Goal: Task Accomplishment & Management: Use online tool/utility

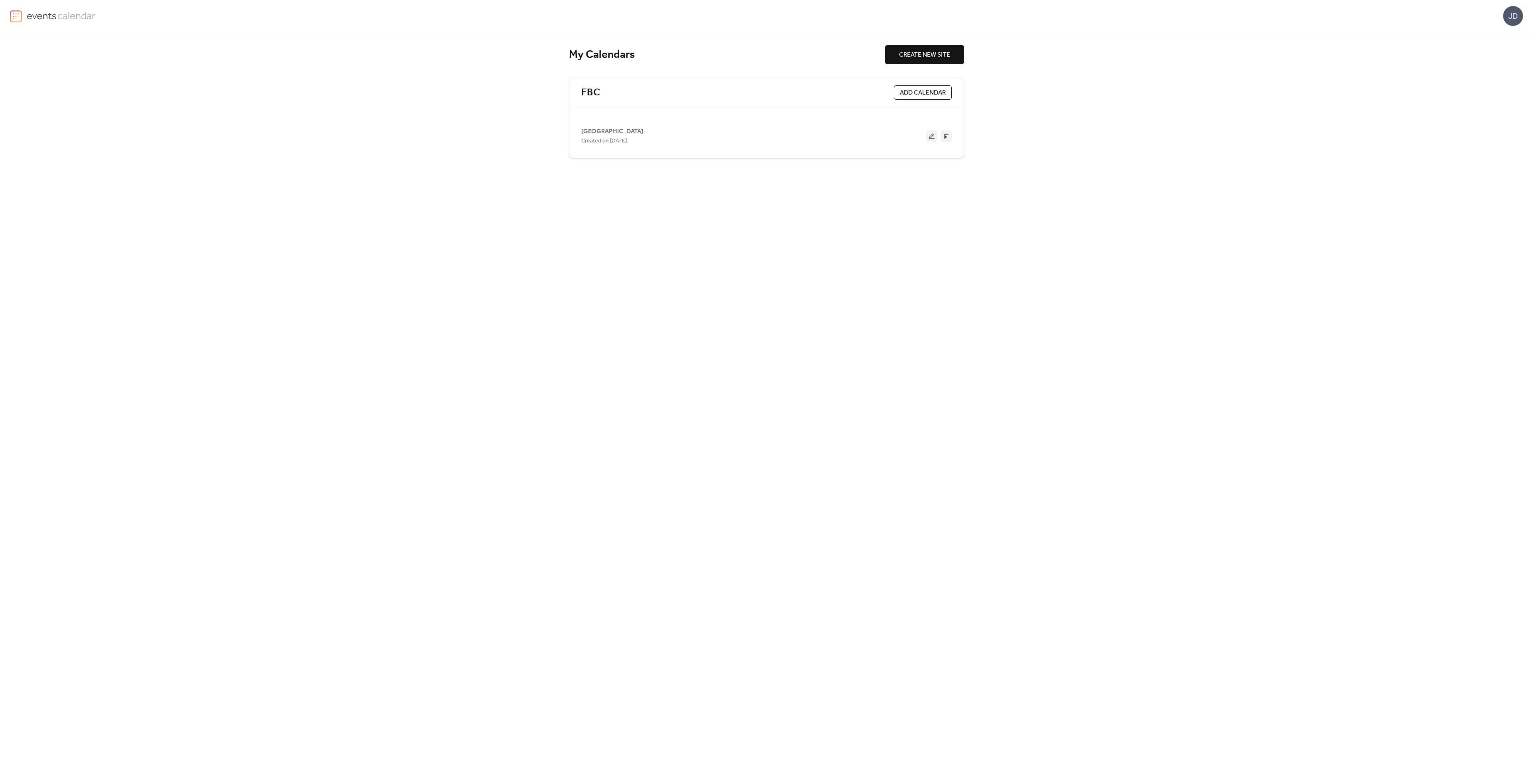
drag, startPoint x: 852, startPoint y: 147, endPoint x: 873, endPoint y: 73, distance: 76.9
click at [877, 77] on div "FBC ADD CALENDAR [GEOGRAPHIC_DATA] Campus Created on [DATE]" at bounding box center [766, 118] width 395 height 82
click at [933, 52] on span "CREATE NEW SITE" at bounding box center [925, 55] width 51 height 9
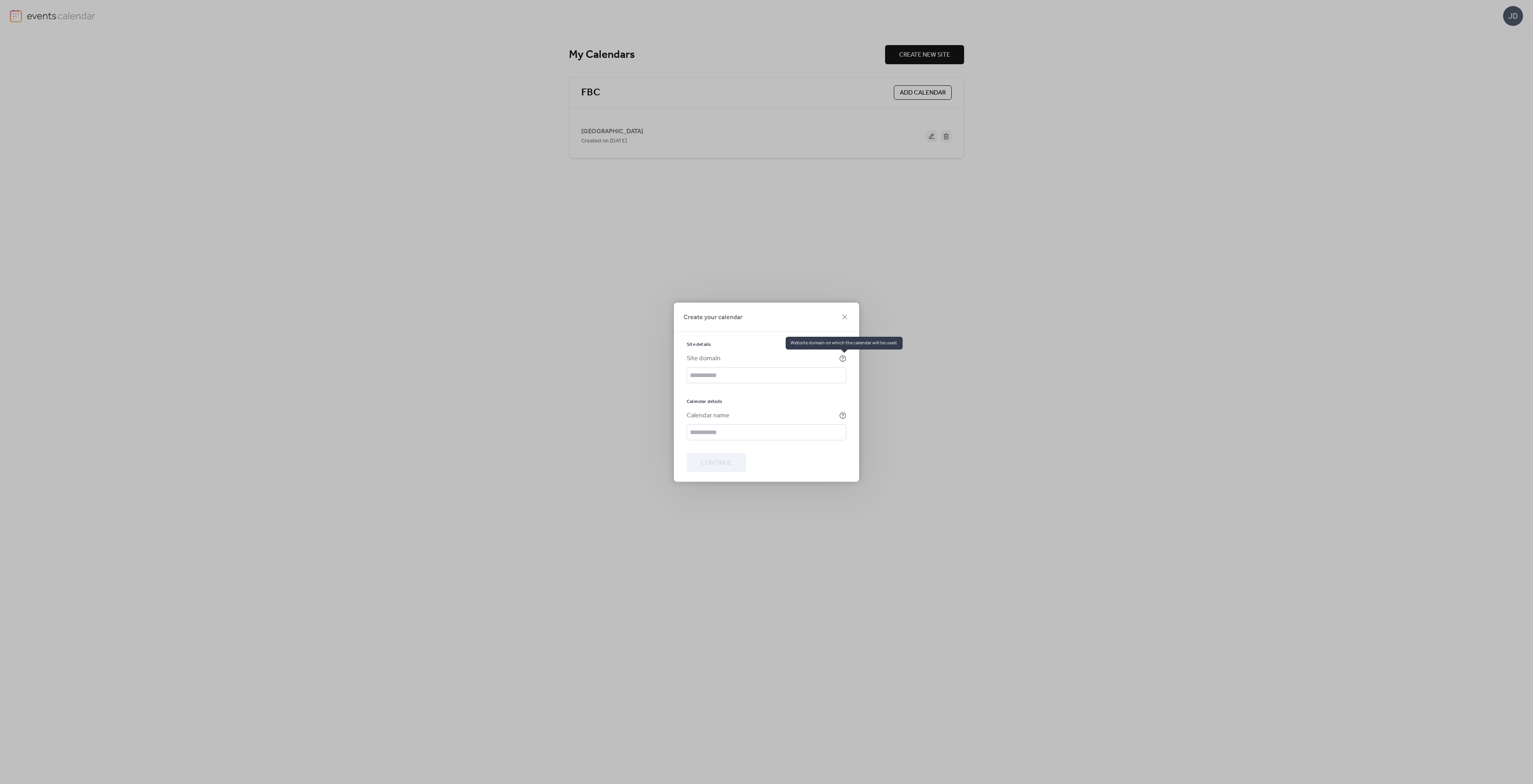
click at [842, 357] on icon at bounding box center [843, 358] width 7 height 7
click at [537, 351] on div "Create your calendar Site details Site domain Calendar details Calendar name Co…" at bounding box center [766, 392] width 1533 height 784
